Goal: Task Accomplishment & Management: Use online tool/utility

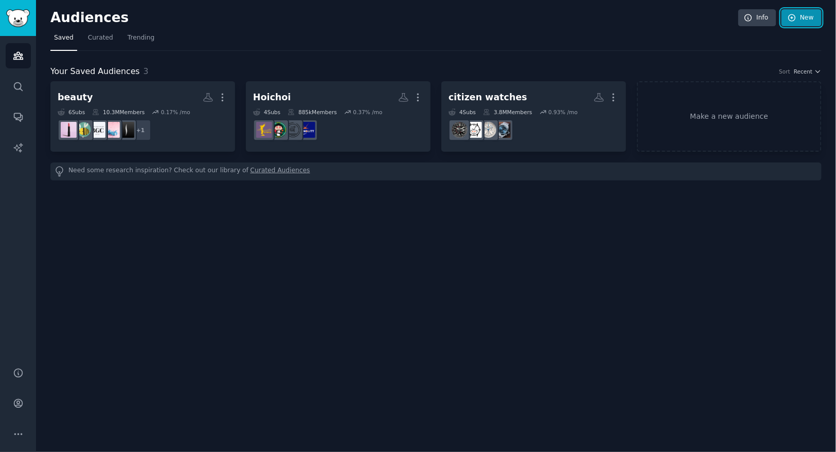
click at [809, 20] on link "New" at bounding box center [801, 17] width 40 height 17
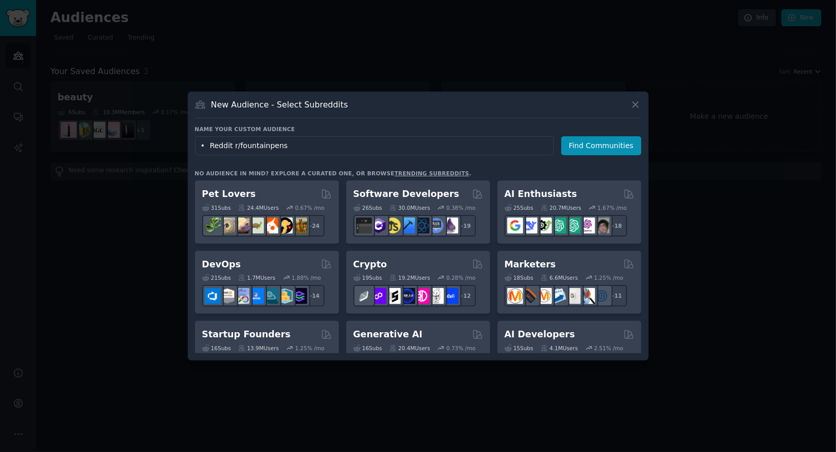
drag, startPoint x: 231, startPoint y: 146, endPoint x: 160, endPoint y: 144, distance: 71.5
click at [160, 144] on div "​ New Audience - Select Subreddits Name your custom audience Audience Name • Re…" at bounding box center [418, 226] width 829 height 452
type input "r/fountainpens"
click at [605, 149] on button "Find Communities" at bounding box center [601, 145] width 80 height 19
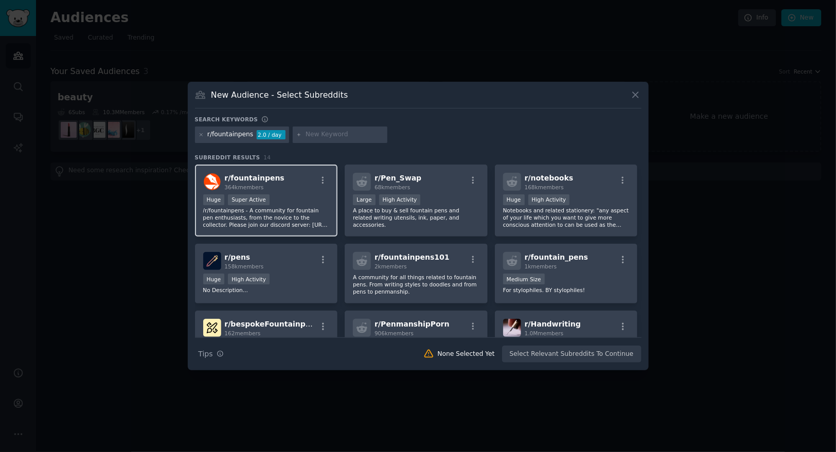
click at [308, 200] on div "Huge Super Active" at bounding box center [266, 200] width 127 height 13
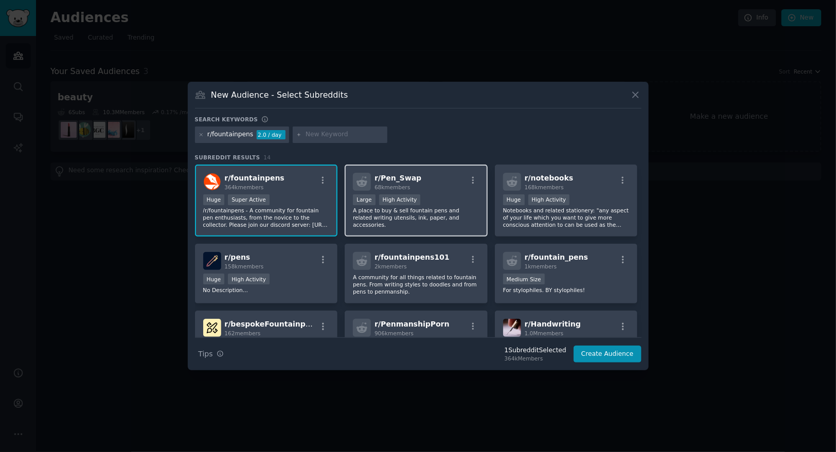
click at [451, 199] on div ">= 80th percentile for submissions / day Large High Activity" at bounding box center [416, 200] width 127 height 13
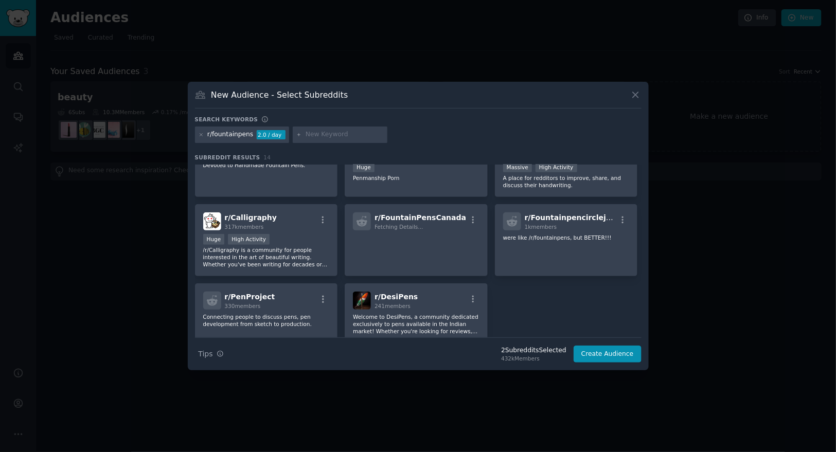
scroll to position [181, 0]
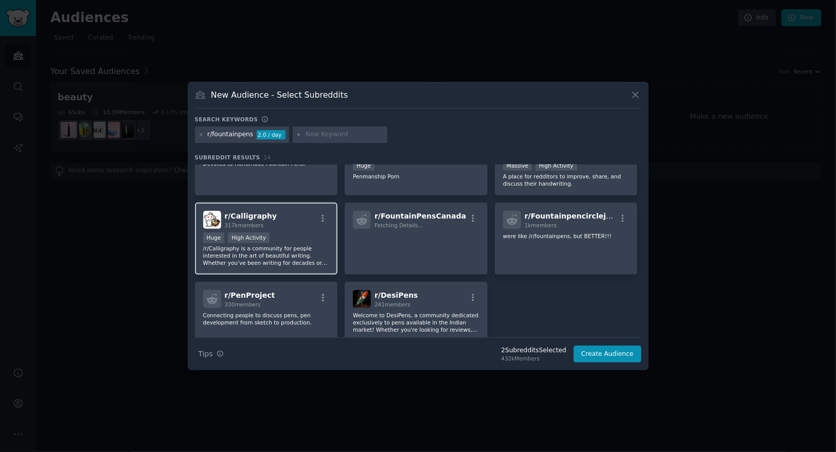
click at [298, 248] on p "/r/Calligraphy is a community for people interested in the art of beautiful wri…" at bounding box center [266, 256] width 127 height 22
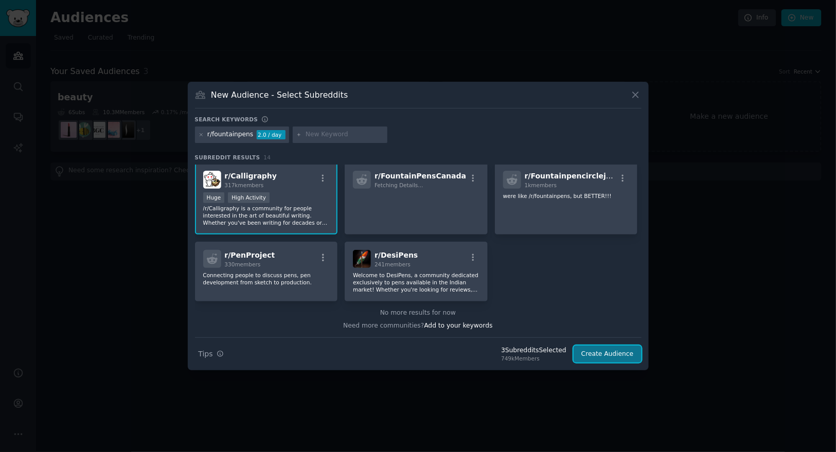
click at [616, 352] on button "Create Audience" at bounding box center [607, 354] width 68 height 17
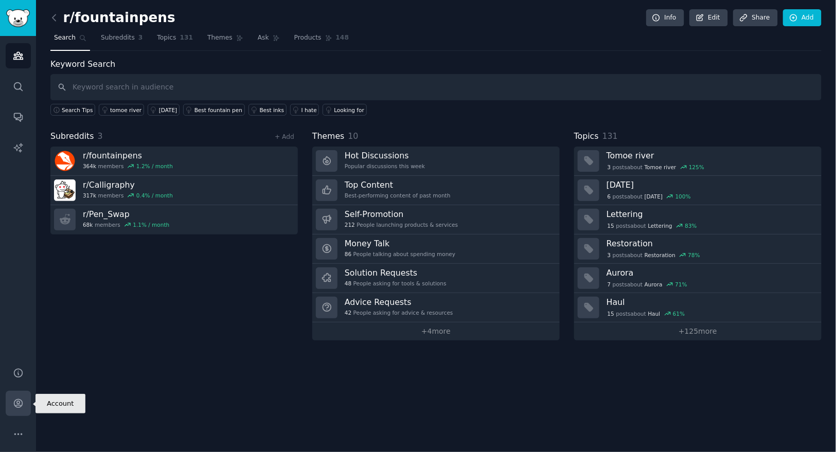
click at [21, 402] on icon "Sidebar" at bounding box center [18, 403] width 11 height 11
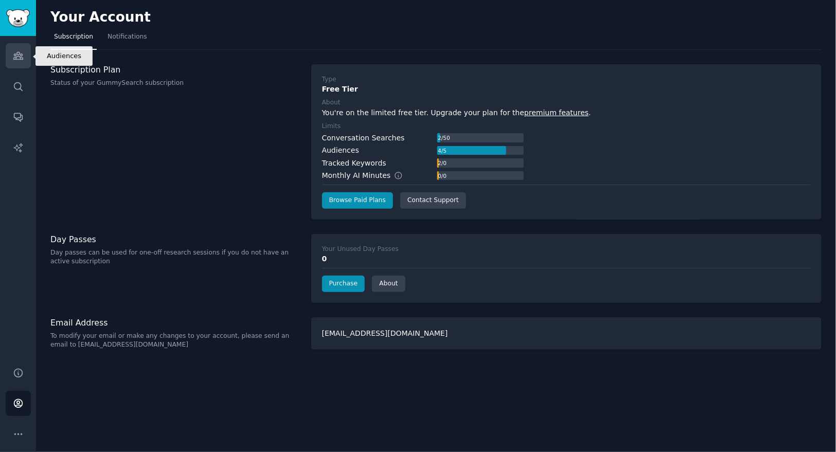
click at [21, 59] on icon "Sidebar" at bounding box center [17, 55] width 9 height 7
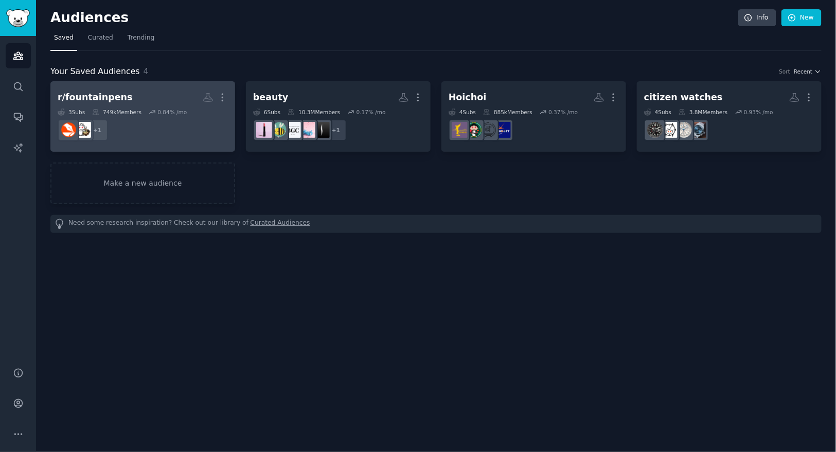
click at [159, 94] on h2 "r/fountainpens More" at bounding box center [143, 97] width 170 height 18
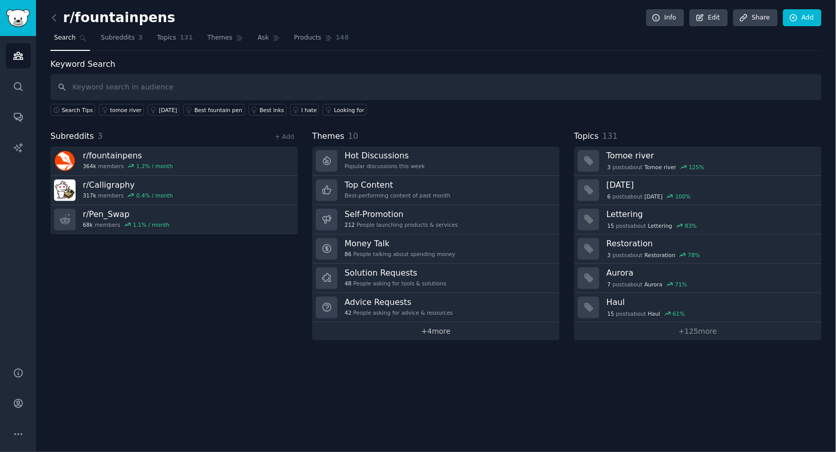
click at [431, 331] on link "+ 4 more" at bounding box center [435, 331] width 247 height 18
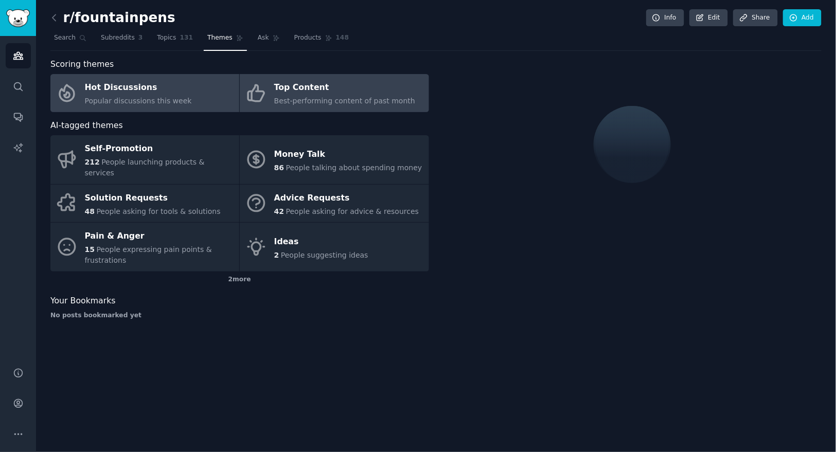
click at [292, 99] on span "Best-performing content of past month" at bounding box center [344, 101] width 141 height 8
